Goal: Navigation & Orientation: Find specific page/section

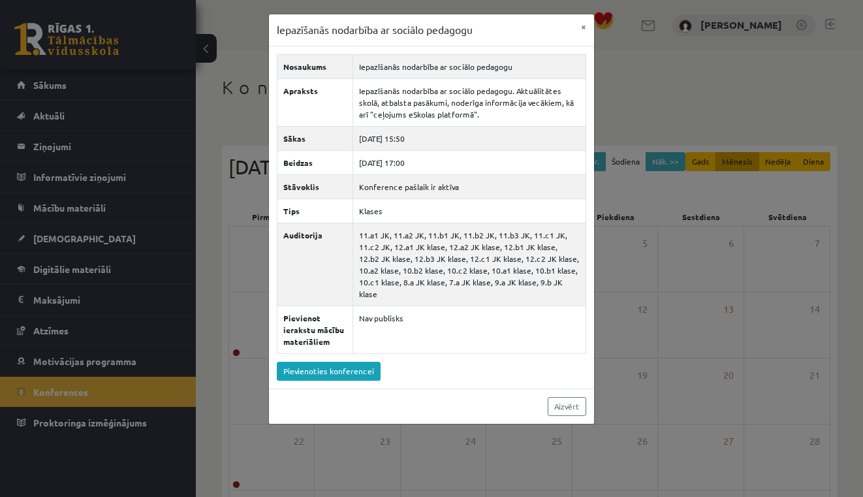
scroll to position [127, 0]
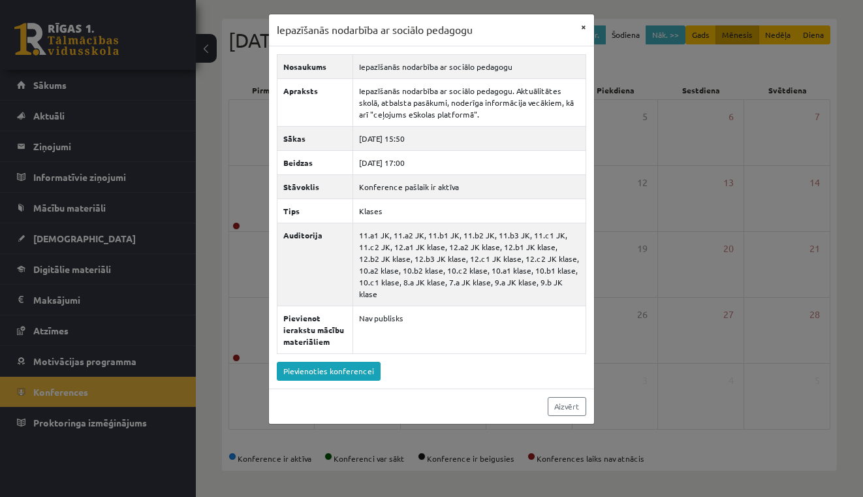
click at [583, 27] on button "×" at bounding box center [583, 26] width 21 height 25
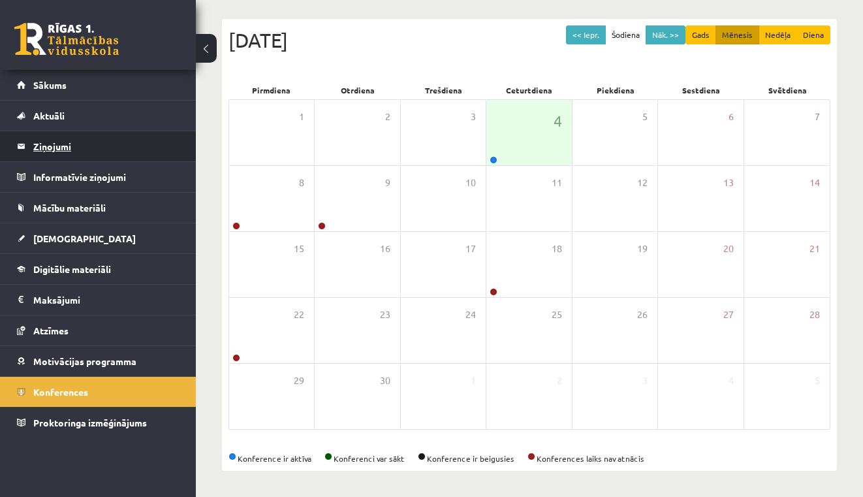
click at [86, 146] on legend "Ziņojumi 0" at bounding box center [106, 146] width 146 height 30
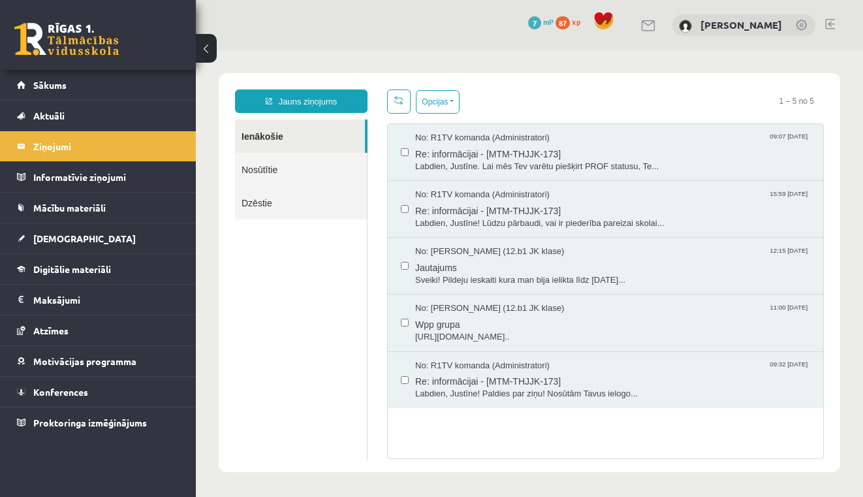
click at [570, 24] on span "87" at bounding box center [563, 22] width 14 height 13
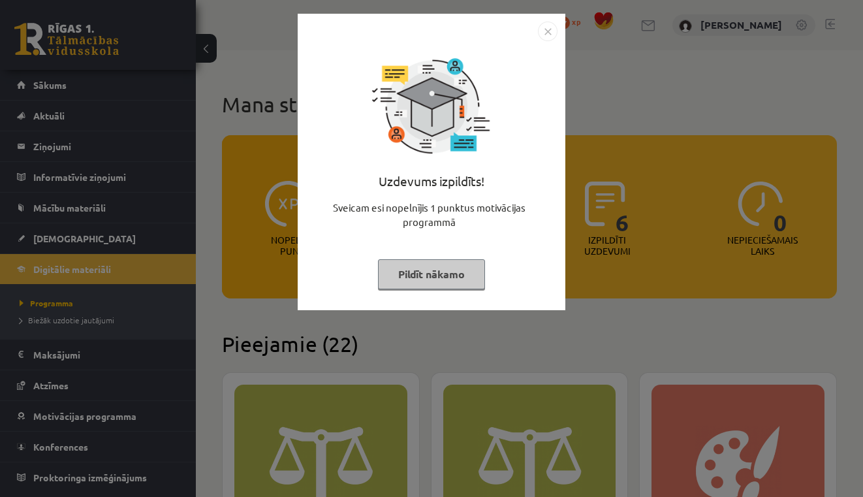
click at [429, 277] on button "Pildīt nākamo" at bounding box center [431, 274] width 107 height 30
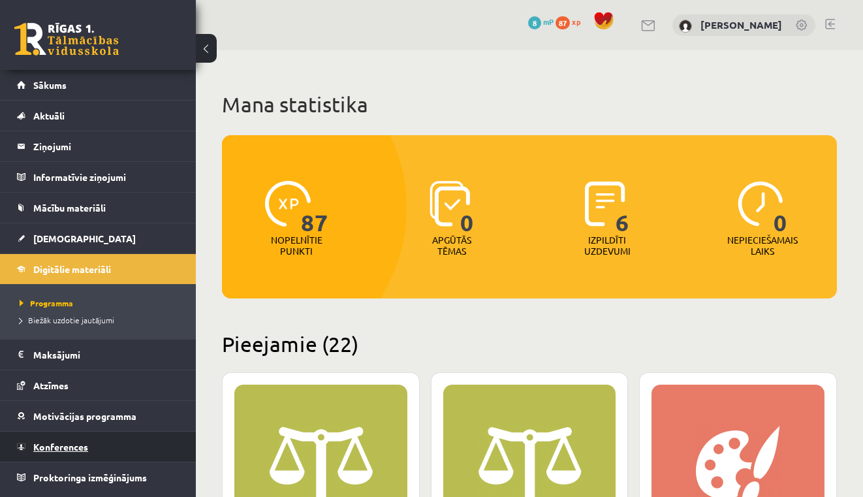
click at [55, 459] on link "Konferences" at bounding box center [98, 447] width 163 height 30
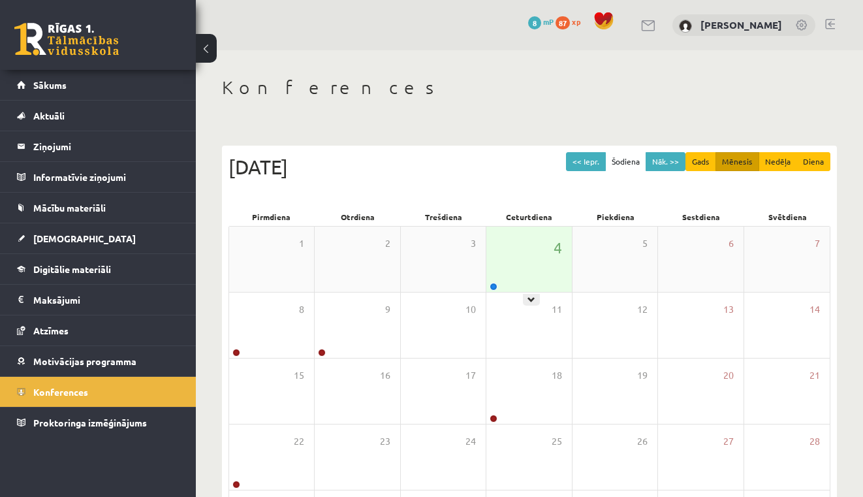
click at [492, 283] on link at bounding box center [494, 287] width 8 height 8
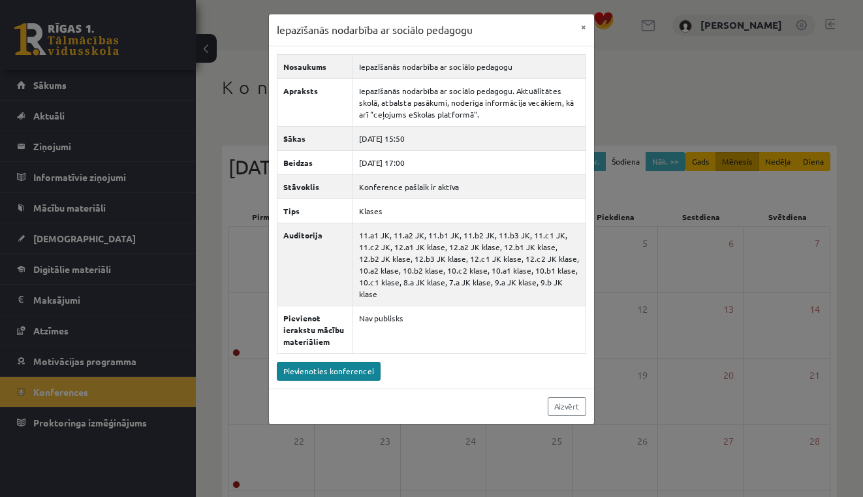
click at [312, 374] on link "Pievienoties konferencei" at bounding box center [329, 371] width 104 height 19
click at [588, 27] on button "×" at bounding box center [583, 26] width 21 height 25
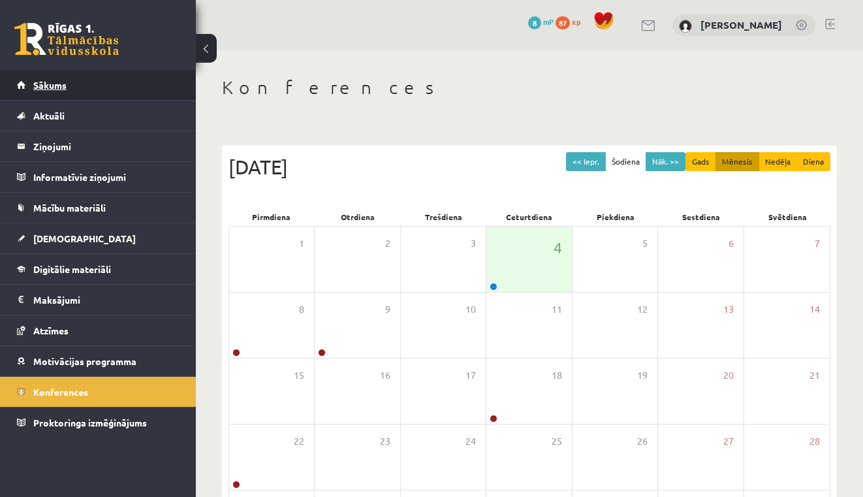
click at [116, 96] on link "Sākums" at bounding box center [98, 85] width 163 height 30
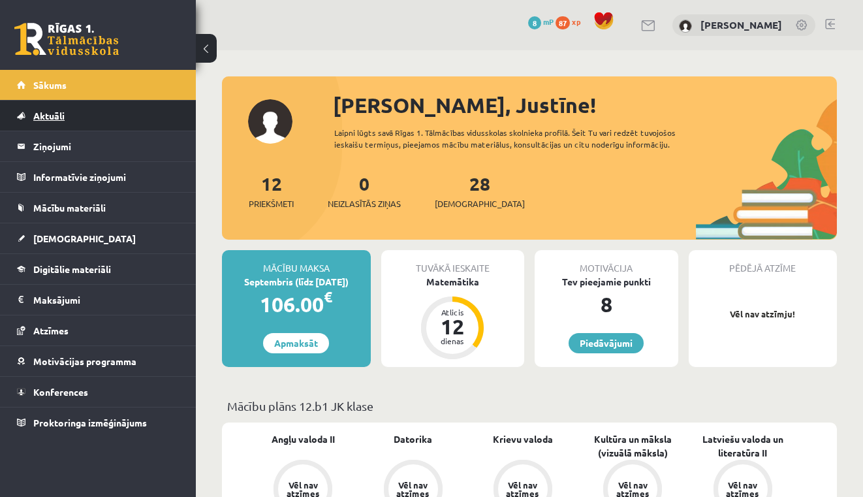
drag, startPoint x: 0, startPoint y: 0, endPoint x: 116, endPoint y: 120, distance: 166.7
click at [116, 120] on link "Aktuāli" at bounding box center [98, 116] width 163 height 30
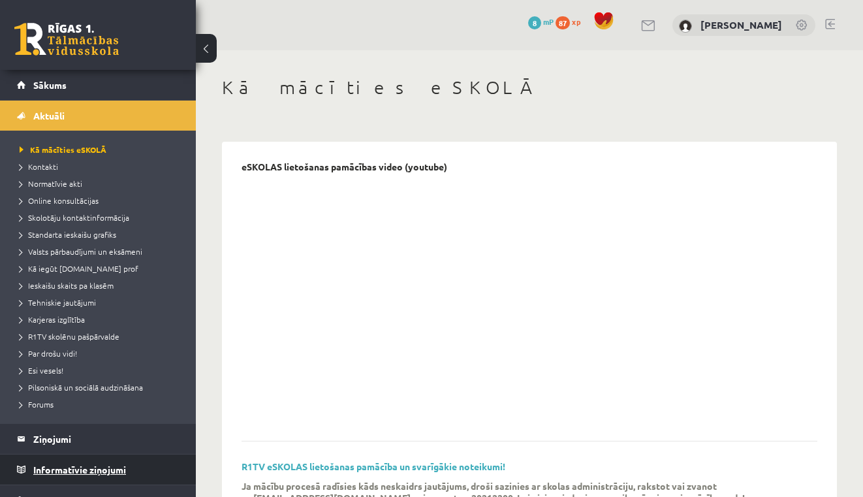
click at [57, 470] on legend "Informatīvie ziņojumi 0" at bounding box center [106, 470] width 146 height 30
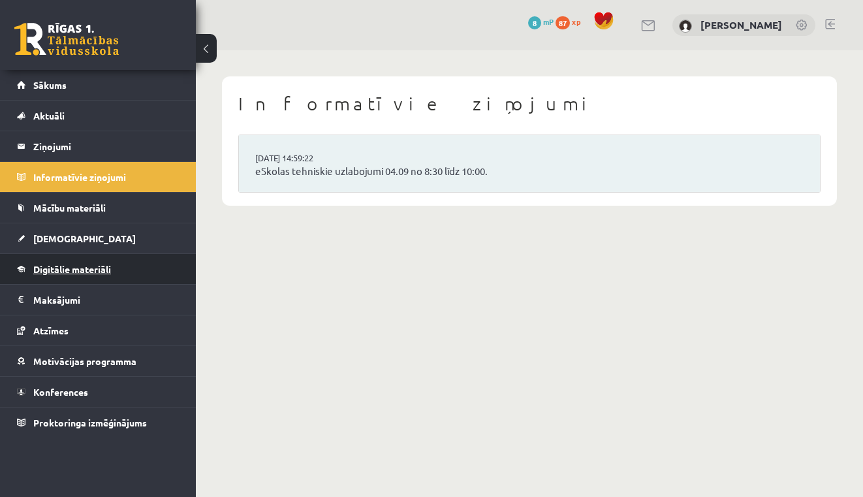
click at [70, 275] on link "Digitālie materiāli" at bounding box center [98, 269] width 163 height 30
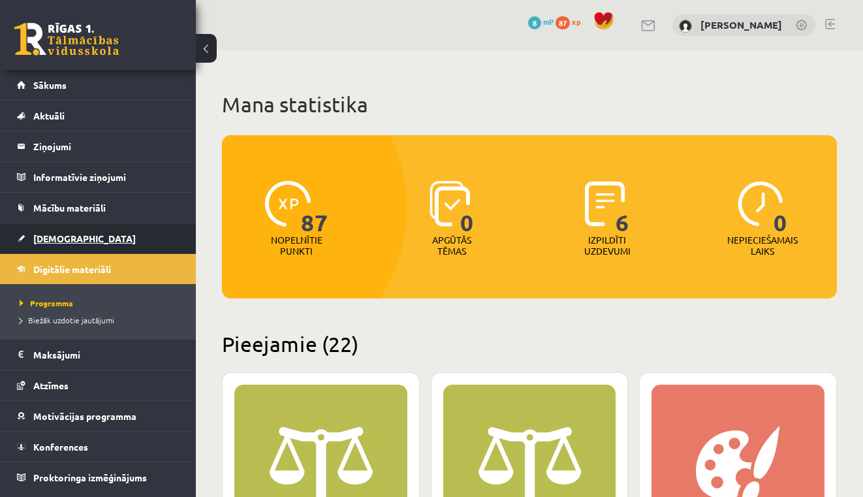
click at [78, 244] on link "[DEMOGRAPHIC_DATA]" at bounding box center [98, 238] width 163 height 30
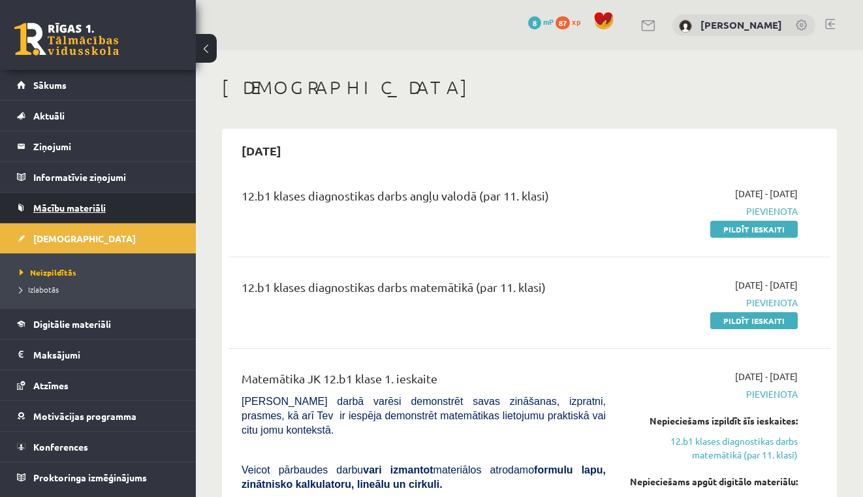
click at [94, 202] on span "Mācību materiāli" at bounding box center [69, 208] width 72 height 12
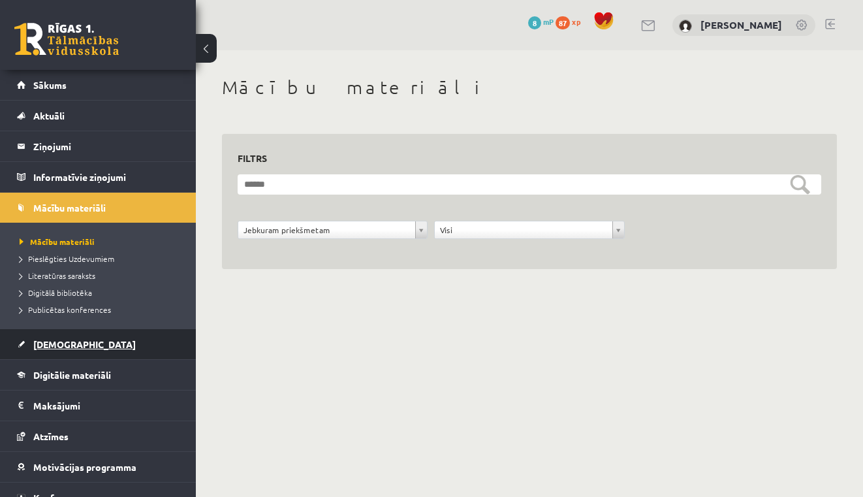
click at [69, 340] on span "[DEMOGRAPHIC_DATA]" at bounding box center [84, 344] width 103 height 12
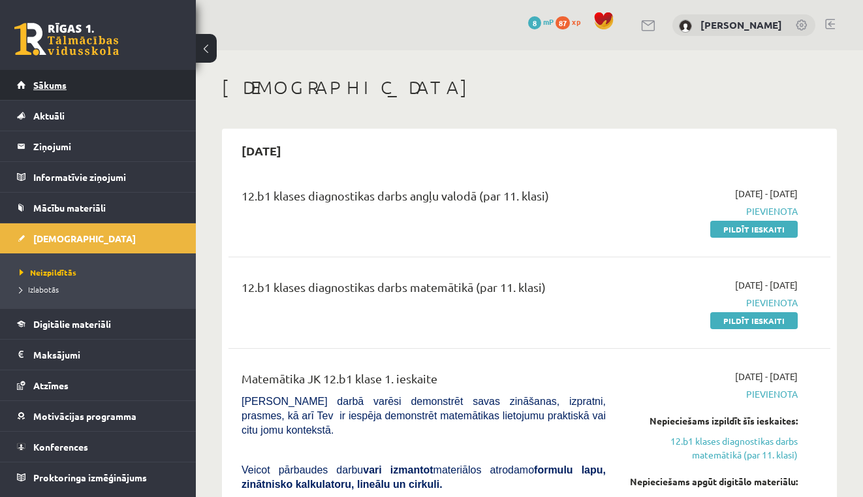
click at [58, 83] on span "Sākums" at bounding box center [49, 85] width 33 height 12
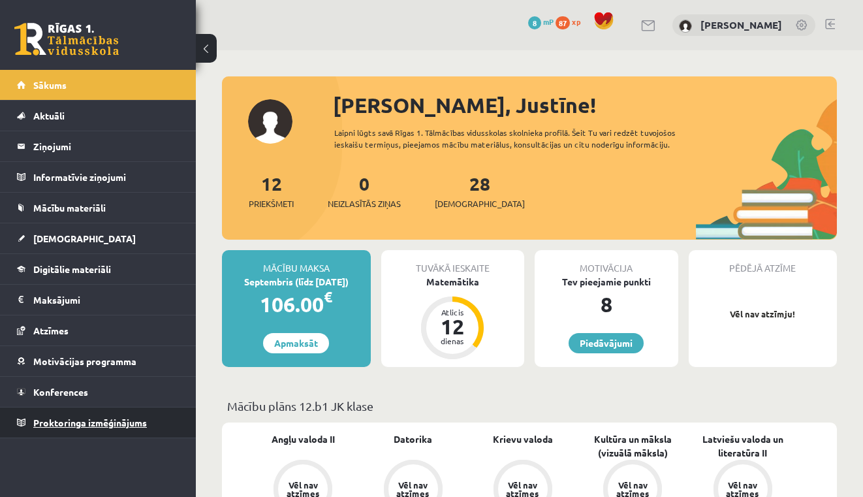
click at [89, 428] on link "Proktoringa izmēģinājums" at bounding box center [98, 423] width 163 height 30
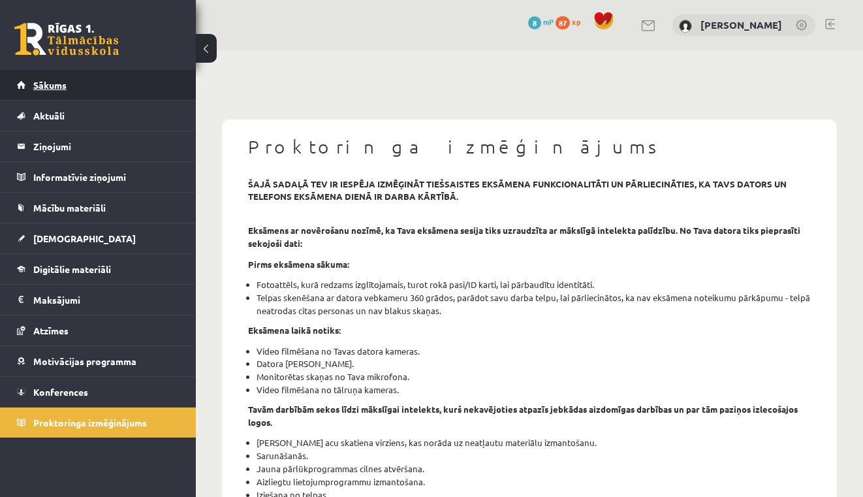
click at [118, 79] on link "Sākums" at bounding box center [98, 85] width 163 height 30
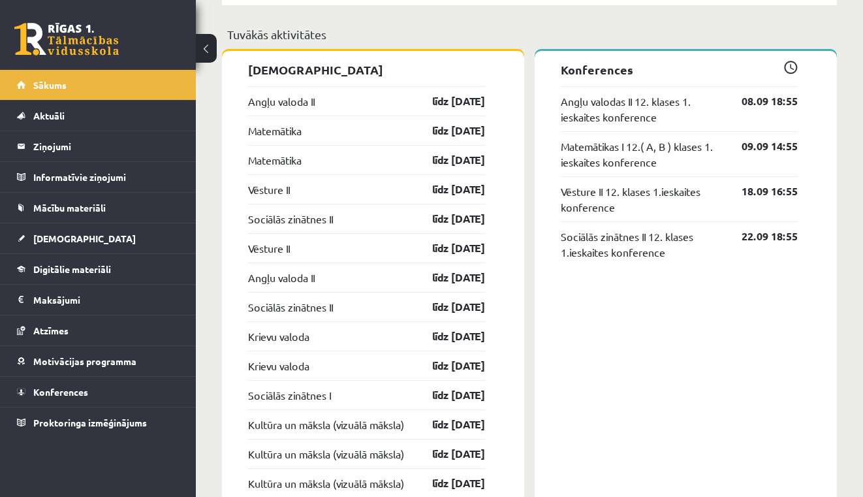
scroll to position [1155, 0]
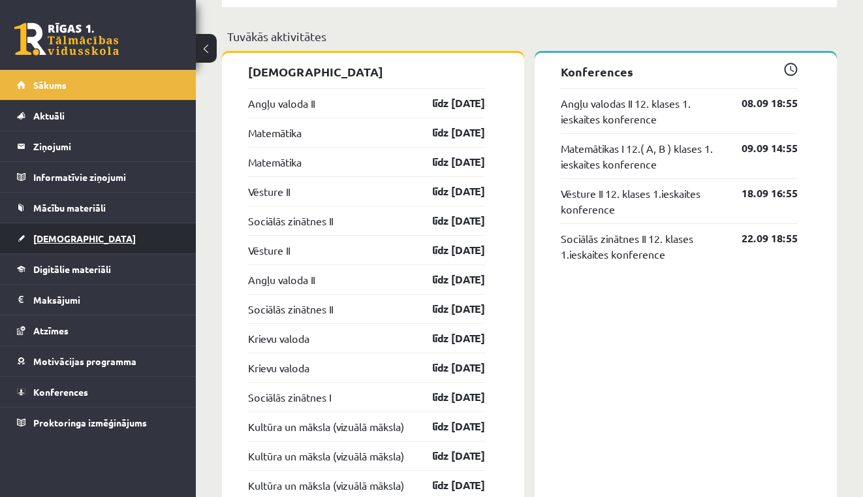
click at [108, 243] on link "[DEMOGRAPHIC_DATA]" at bounding box center [98, 238] width 163 height 30
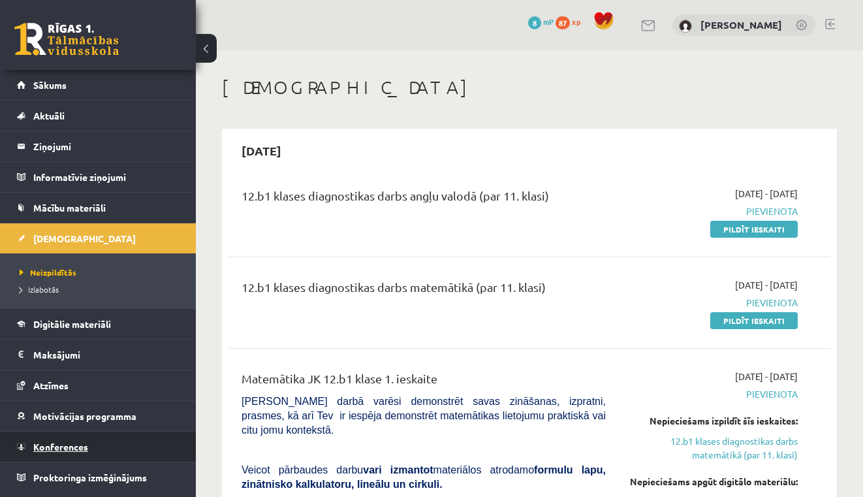
click at [79, 455] on link "Konferences" at bounding box center [98, 447] width 163 height 30
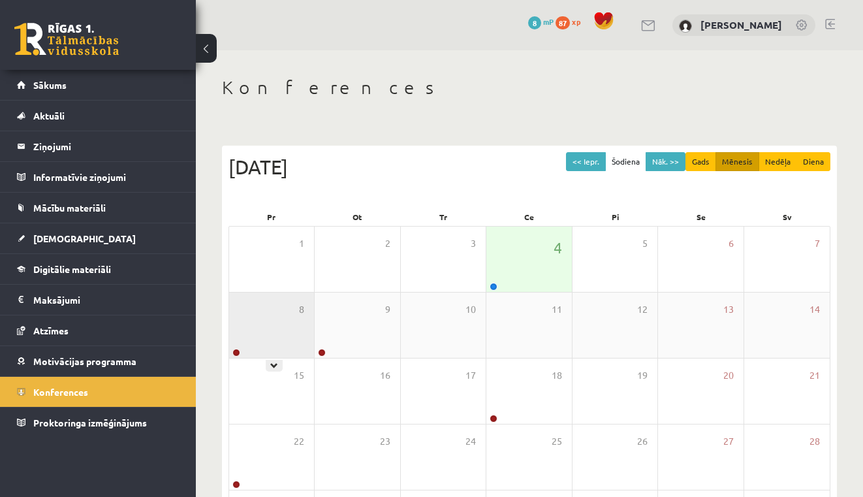
click at [240, 344] on div "8" at bounding box center [271, 325] width 85 height 65
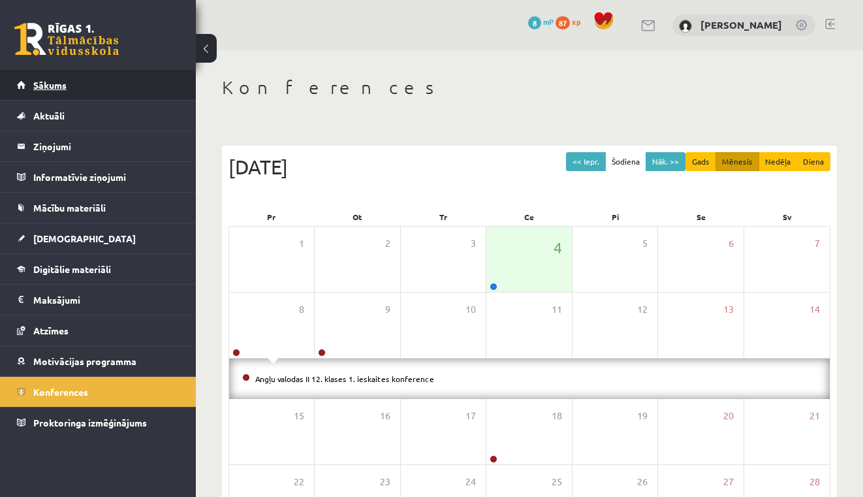
click at [100, 80] on link "Sākums" at bounding box center [98, 85] width 163 height 30
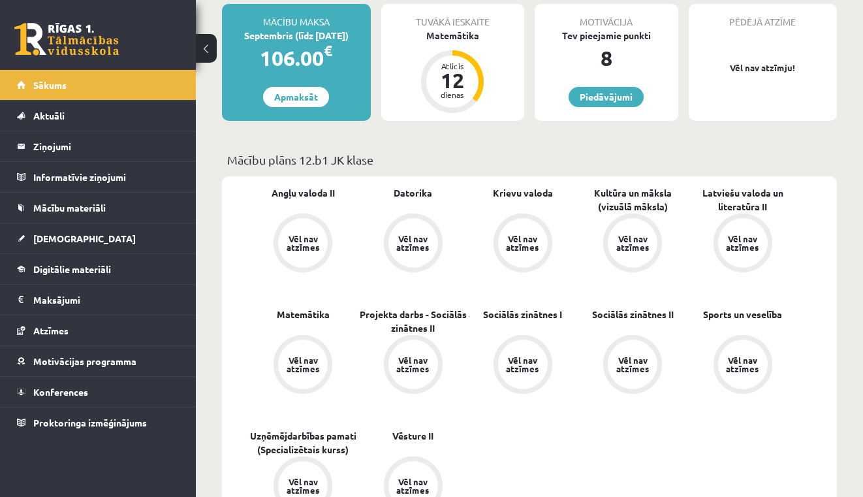
scroll to position [252, 0]
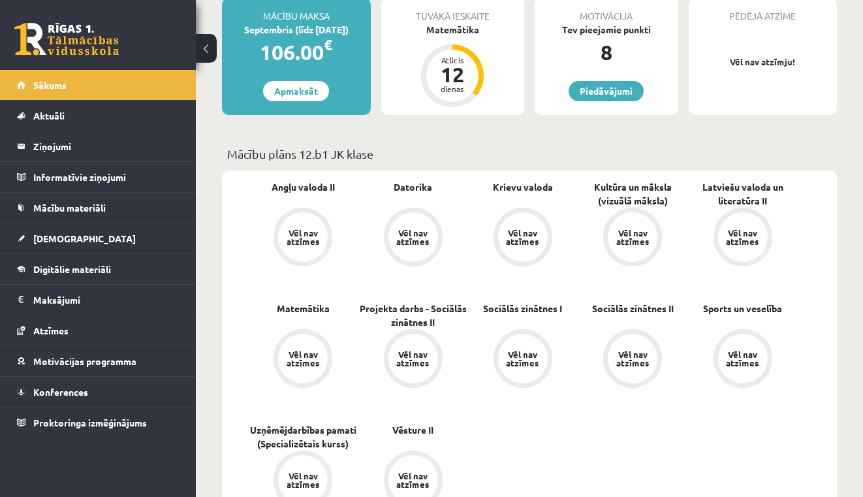
click at [393, 230] on div "Vēl nav atzīmes" at bounding box center [414, 237] width 50 height 50
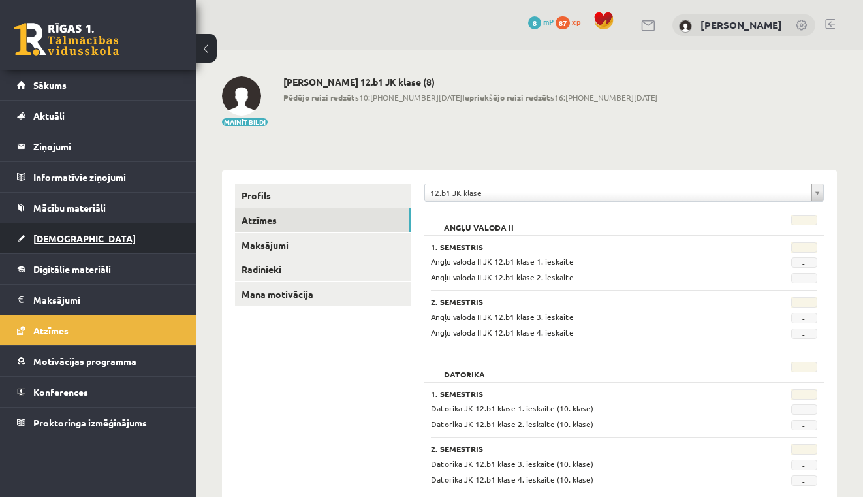
click at [76, 235] on link "[DEMOGRAPHIC_DATA]" at bounding box center [98, 238] width 163 height 30
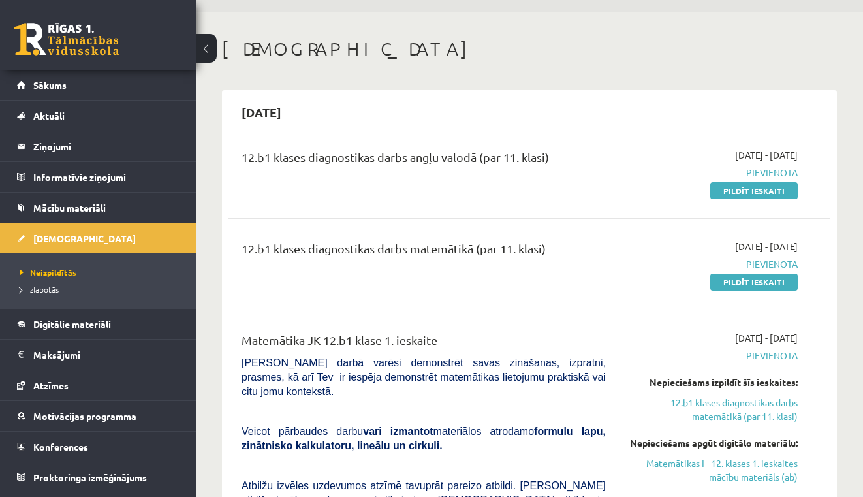
scroll to position [-5, 0]
